Goal: Book appointment/travel/reservation

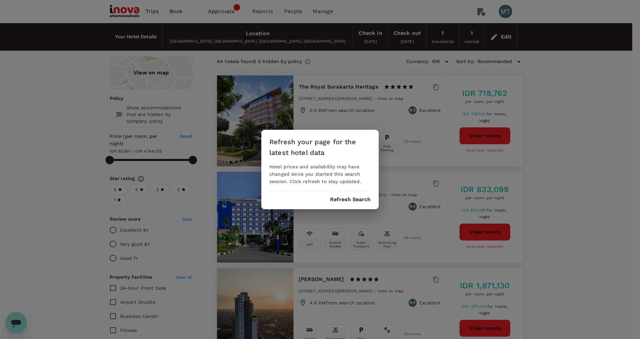
click at [352, 202] on button "Refresh Search" at bounding box center [350, 200] width 41 height 6
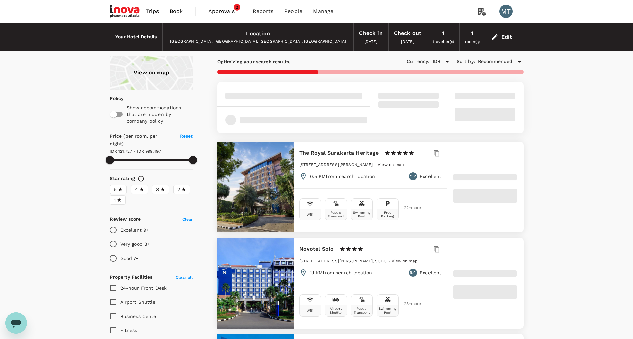
type input "999495.83"
click at [178, 7] on link "Book" at bounding box center [176, 11] width 24 height 23
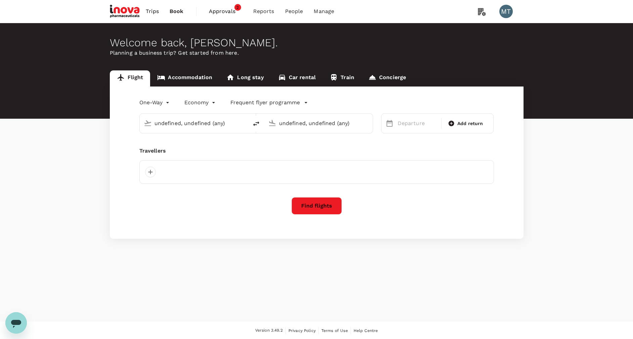
type input "[PERSON_NAME] (SRG)"
type input "Soekarno-Hatta Intl (CGK)"
type input "[PERSON_NAME] (SRG)"
type input "Soekarno-Hatta Intl (CGK)"
type input "[PERSON_NAME] (SRG)"
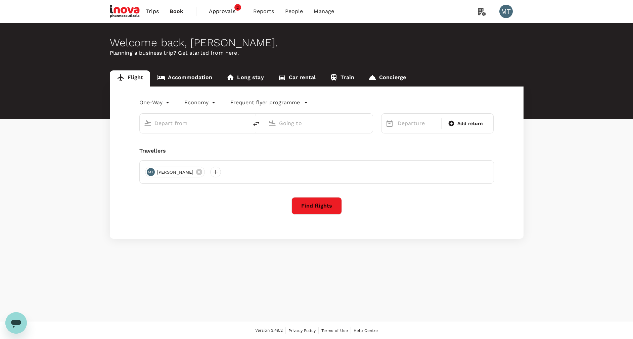
type input "Soekarno-Hatta Intl (CGK)"
